Goal: Transaction & Acquisition: Book appointment/travel/reservation

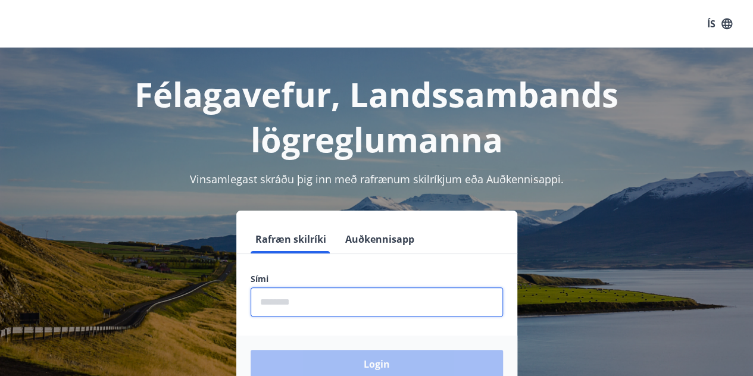
click at [289, 301] on input "phone" at bounding box center [377, 302] width 253 height 29
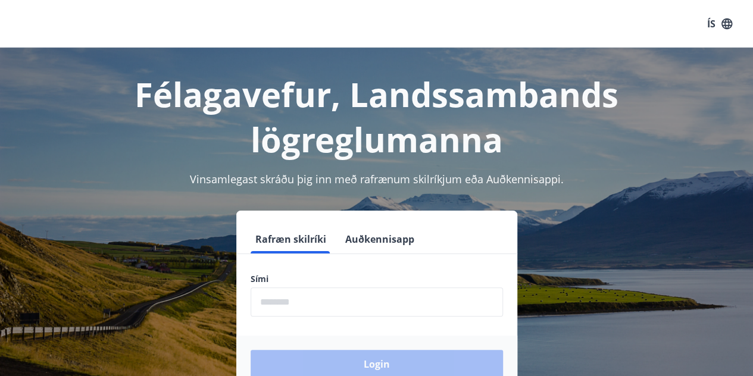
click at [170, 291] on div "Rafræn skilríki Auðkennisapp Sími ​ Login" at bounding box center [376, 302] width 725 height 182
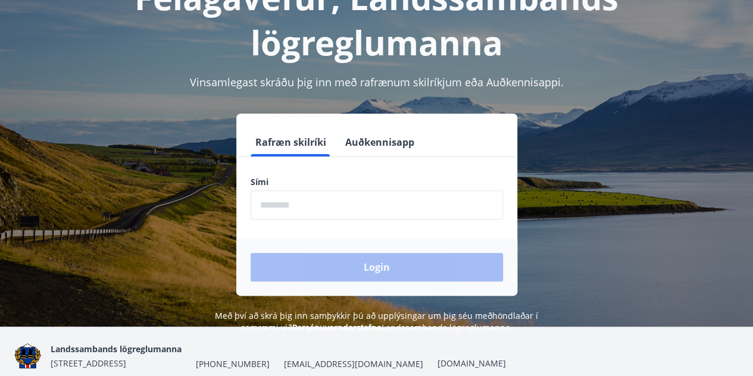
scroll to position [102, 0]
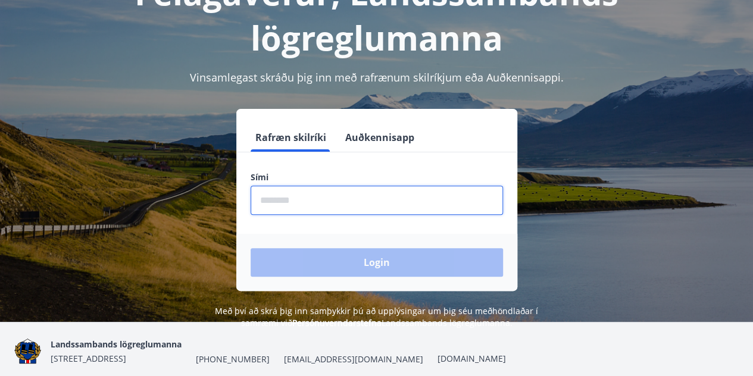
click at [312, 195] on input "phone" at bounding box center [377, 200] width 253 height 29
click at [262, 60] on div "Félagavefur, Landssambands lögreglumanna Vinsamlegast skráðu þig inn með rafræn…" at bounding box center [376, 138] width 753 height 384
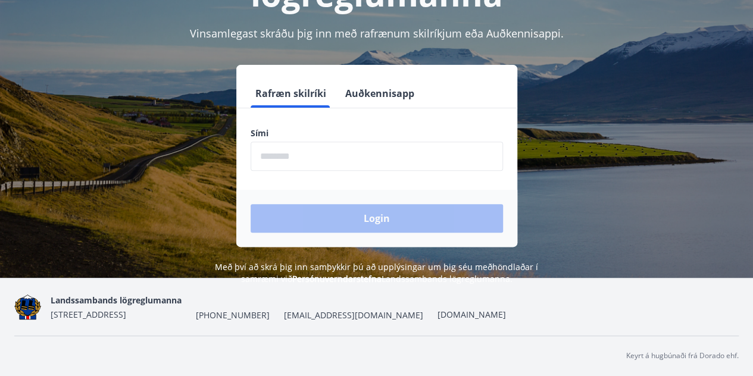
scroll to position [0, 0]
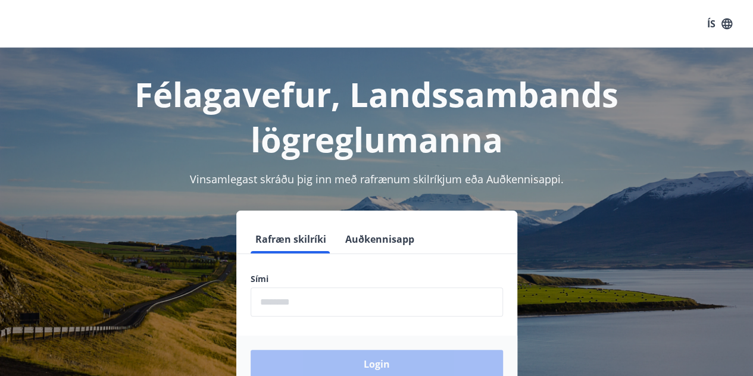
click at [292, 298] on input "phone" at bounding box center [377, 302] width 253 height 29
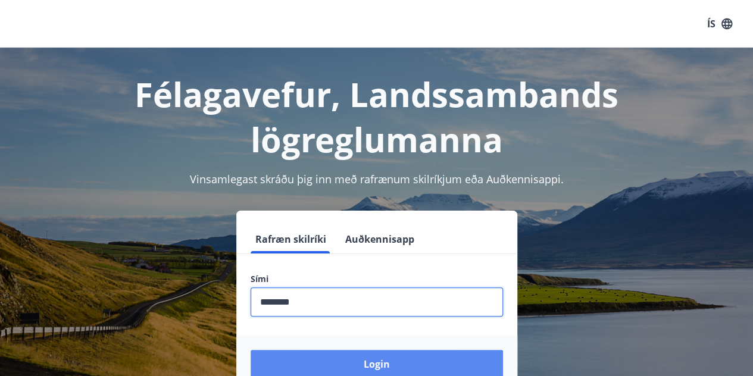
type input "********"
click at [346, 367] on button "Login" at bounding box center [377, 364] width 253 height 29
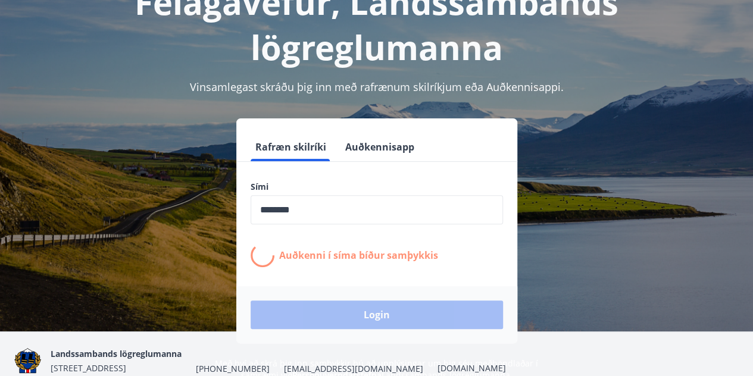
scroll to position [98, 0]
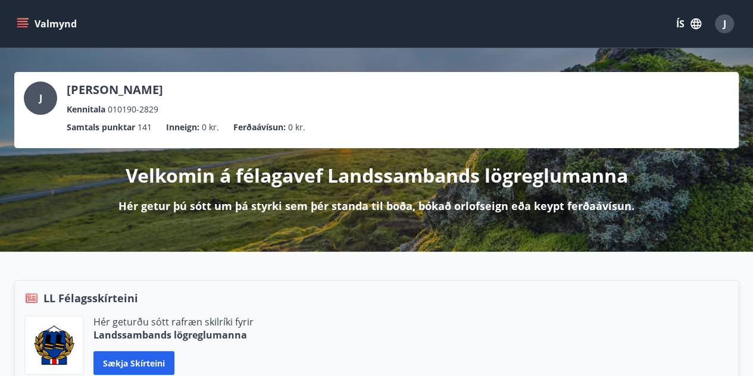
click at [48, 18] on button "Valmynd" at bounding box center [47, 23] width 67 height 21
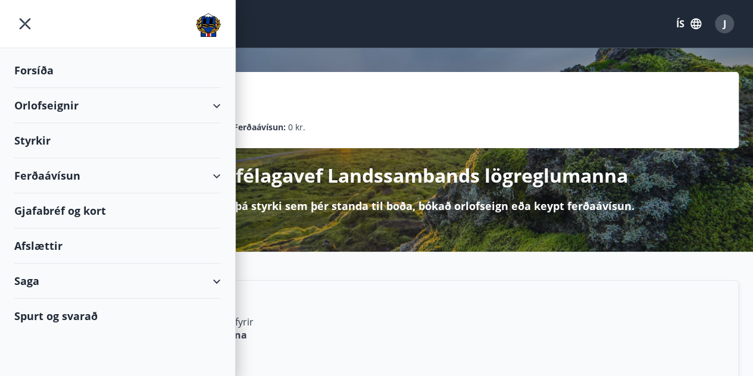
click at [179, 105] on div "Orlofseignir" at bounding box center [117, 105] width 207 height 35
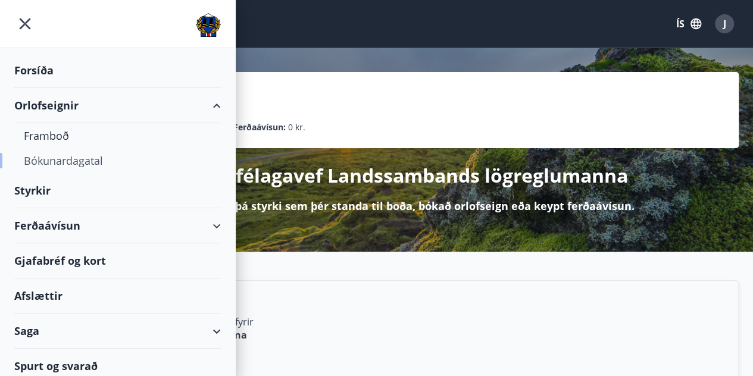
click at [64, 163] on div "Bókunardagatal" at bounding box center [118, 160] width 188 height 25
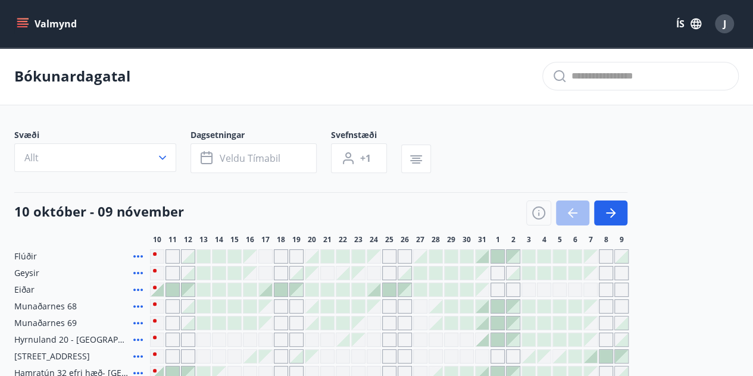
click at [50, 21] on button "Valmynd" at bounding box center [47, 23] width 67 height 21
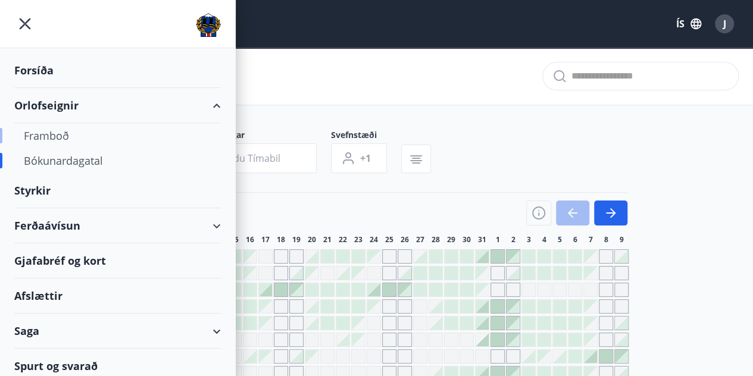
click at [50, 135] on div "Framboð" at bounding box center [118, 135] width 188 height 25
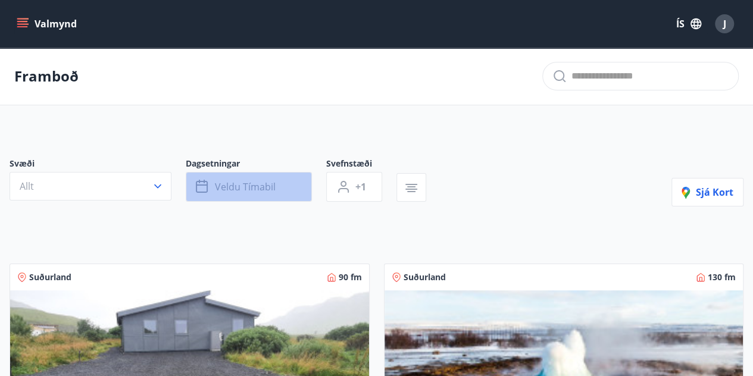
click at [255, 186] on span "Veldu tímabil" at bounding box center [245, 186] width 61 height 13
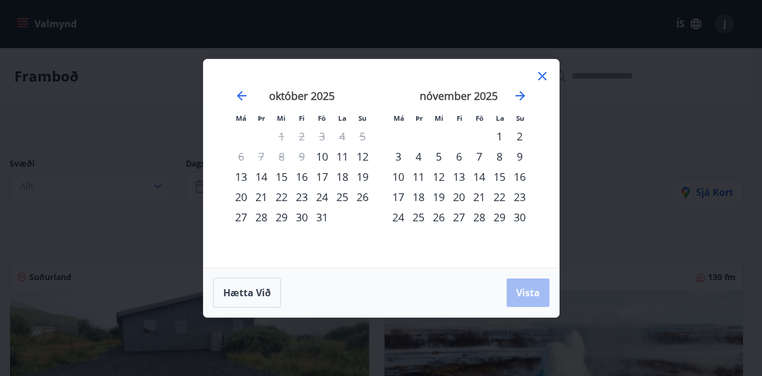
click at [155, 127] on div "Má Þr Mi Fi Fö La Su Má Þr Mi Fi Fö La Su september 2025 1 2 3 4 5 6 7 8 9 10 1…" at bounding box center [381, 188] width 762 height 376
click at [538, 76] on icon at bounding box center [542, 76] width 14 height 14
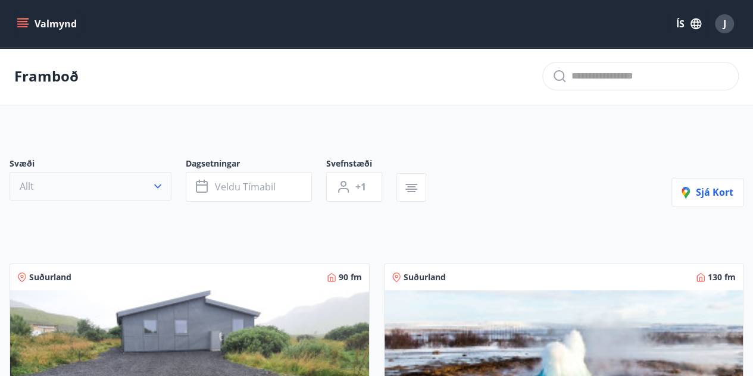
click at [145, 186] on button "Allt" at bounding box center [91, 186] width 162 height 29
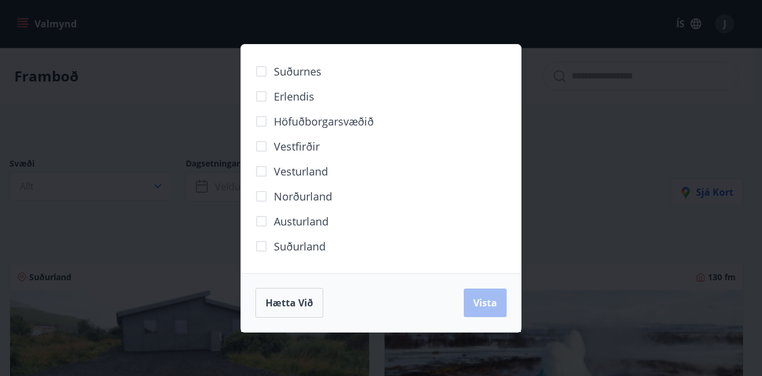
click at [311, 120] on span "Höfuðborgarsvæðið" at bounding box center [324, 121] width 100 height 15
click at [481, 301] on span "Vista" at bounding box center [486, 303] width 24 height 13
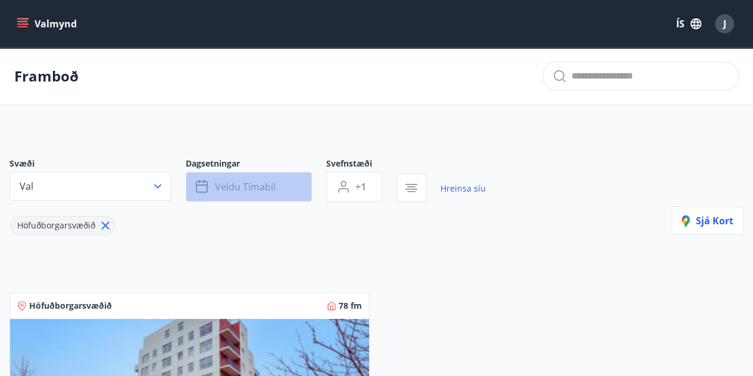
click at [247, 188] on span "Veldu tímabil" at bounding box center [245, 186] width 61 height 13
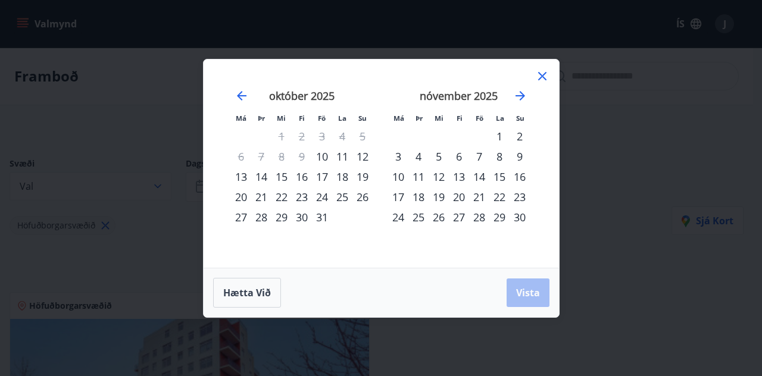
click at [482, 221] on div "28" at bounding box center [479, 217] width 20 height 20
click at [499, 220] on div "29" at bounding box center [500, 217] width 20 height 20
click at [525, 216] on div "30" at bounding box center [520, 217] width 20 height 20
click at [486, 219] on div "28" at bounding box center [479, 217] width 20 height 20
click at [516, 219] on div "30" at bounding box center [520, 217] width 20 height 20
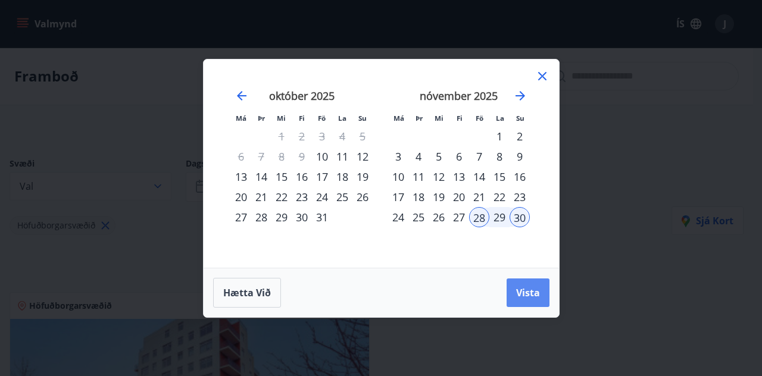
click at [524, 292] on span "Vista" at bounding box center [528, 292] width 24 height 13
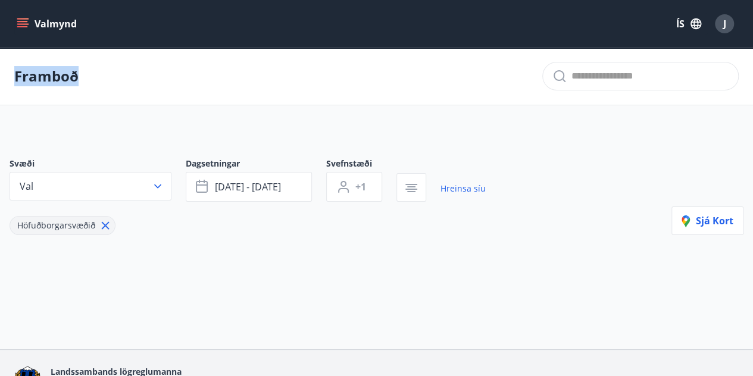
drag, startPoint x: 77, startPoint y: 76, endPoint x: 15, endPoint y: 80, distance: 61.5
click at [15, 80] on p "Framboð" at bounding box center [46, 76] width 64 height 20
click at [82, 73] on div "Framboð" at bounding box center [376, 77] width 753 height 58
click at [55, 26] on button "Valmynd" at bounding box center [47, 23] width 67 height 21
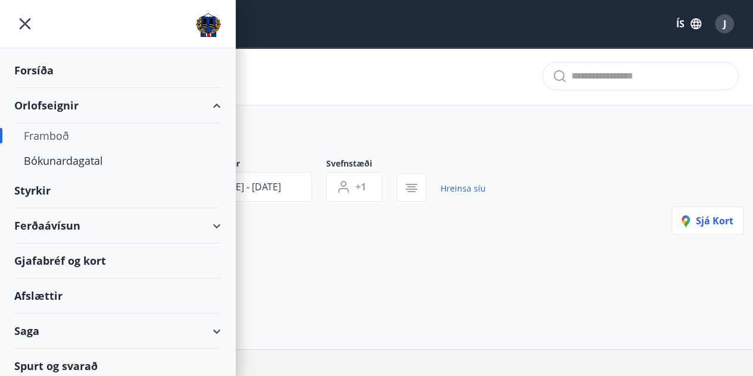
click at [46, 141] on div "Framboð" at bounding box center [118, 135] width 188 height 25
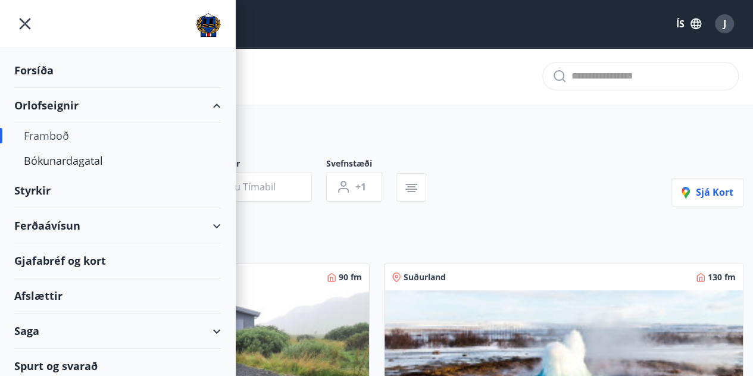
click at [416, 204] on div at bounding box center [225, 204] width 431 height 5
